Goal: Task Accomplishment & Management: Use online tool/utility

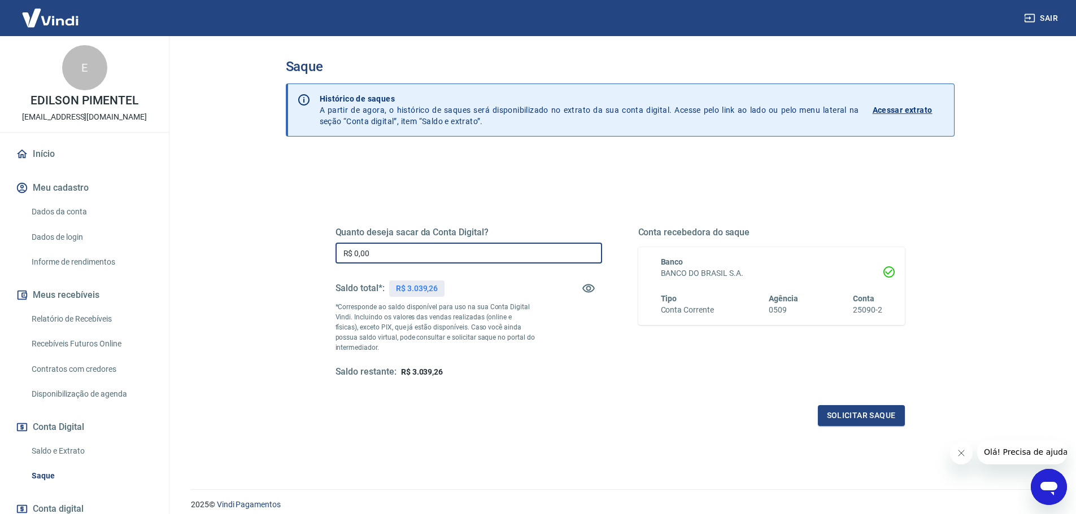
drag, startPoint x: 389, startPoint y: 258, endPoint x: 338, endPoint y: 256, distance: 51.4
click at [338, 256] on input "R$ 0,00" at bounding box center [468, 253] width 267 height 21
type input "R$ 3.000,00"
click at [846, 407] on button "Solicitar saque" at bounding box center [861, 415] width 87 height 21
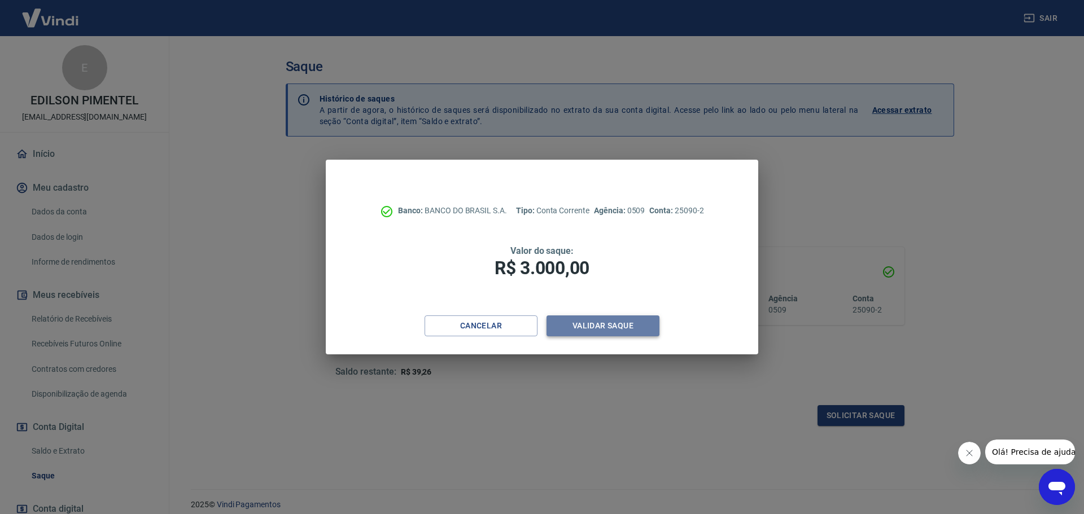
click at [603, 322] on button "Validar saque" at bounding box center [603, 326] width 113 height 21
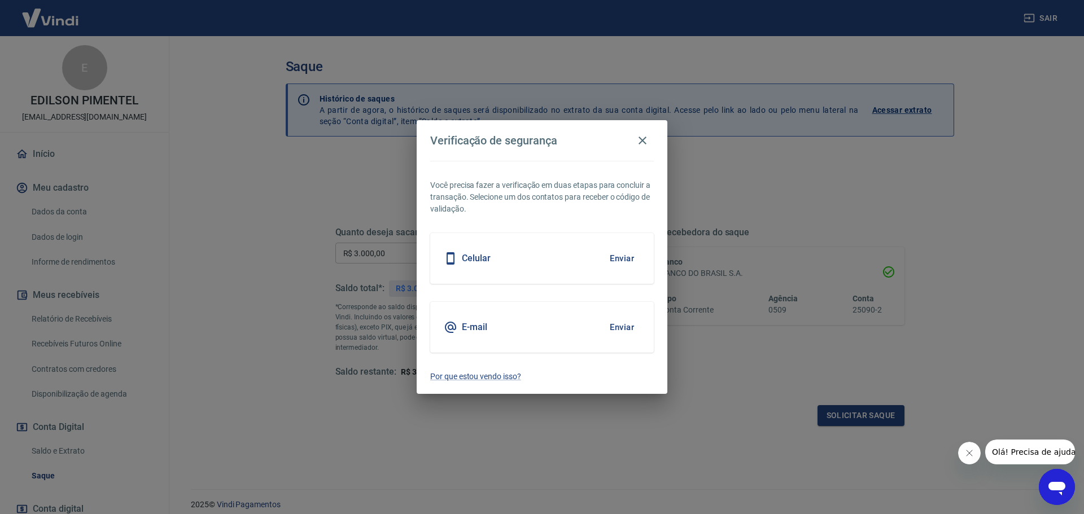
click at [622, 257] on button "Enviar" at bounding box center [622, 259] width 37 height 24
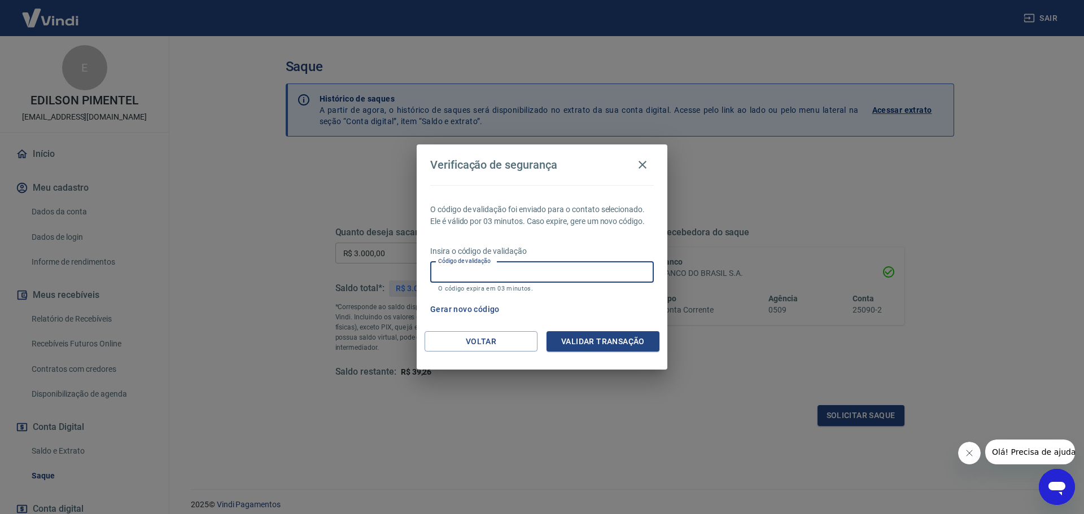
click at [509, 273] on input "Código de validação" at bounding box center [542, 272] width 224 height 21
paste input "610293"
type input "610293"
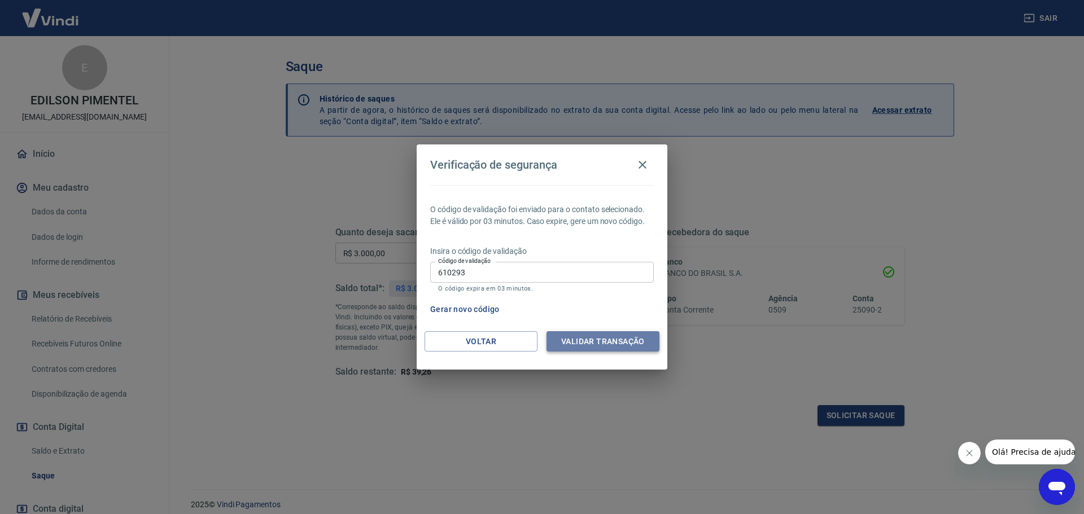
click at [632, 339] on button "Validar transação" at bounding box center [603, 341] width 113 height 21
